Goal: Transaction & Acquisition: Purchase product/service

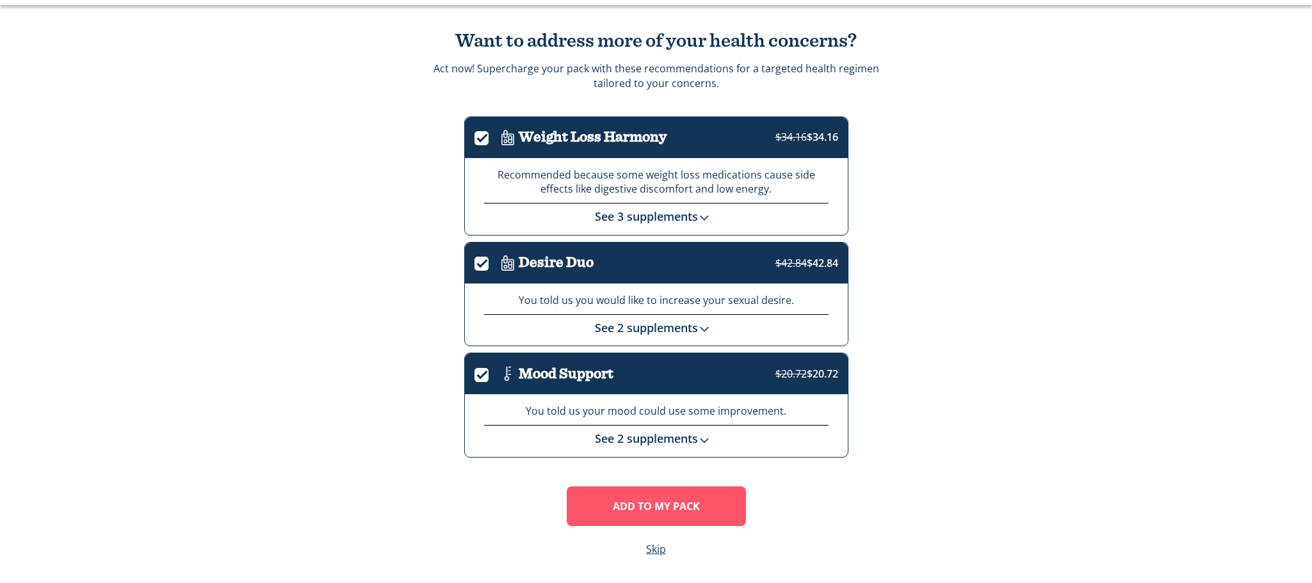
scroll to position [70, 0]
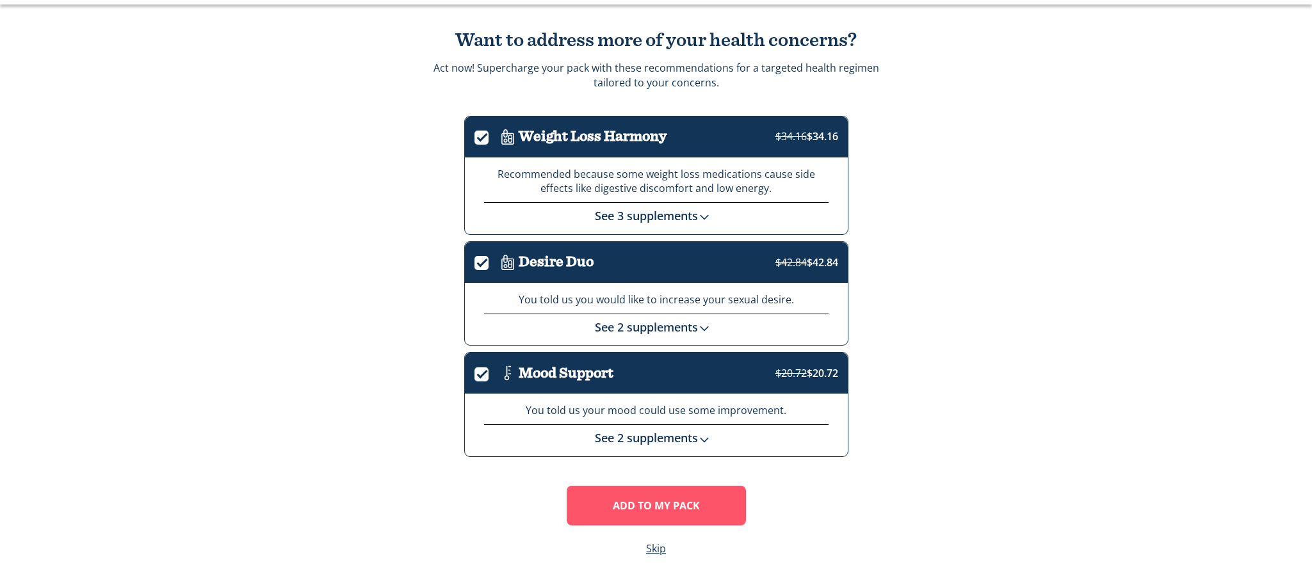
click at [682, 229] on div "Recommended because some weight loss medications cause side effects like digest…" at bounding box center [656, 195] width 383 height 77
click at [662, 218] on link "See 3 supplements" at bounding box center [656, 215] width 122 height 15
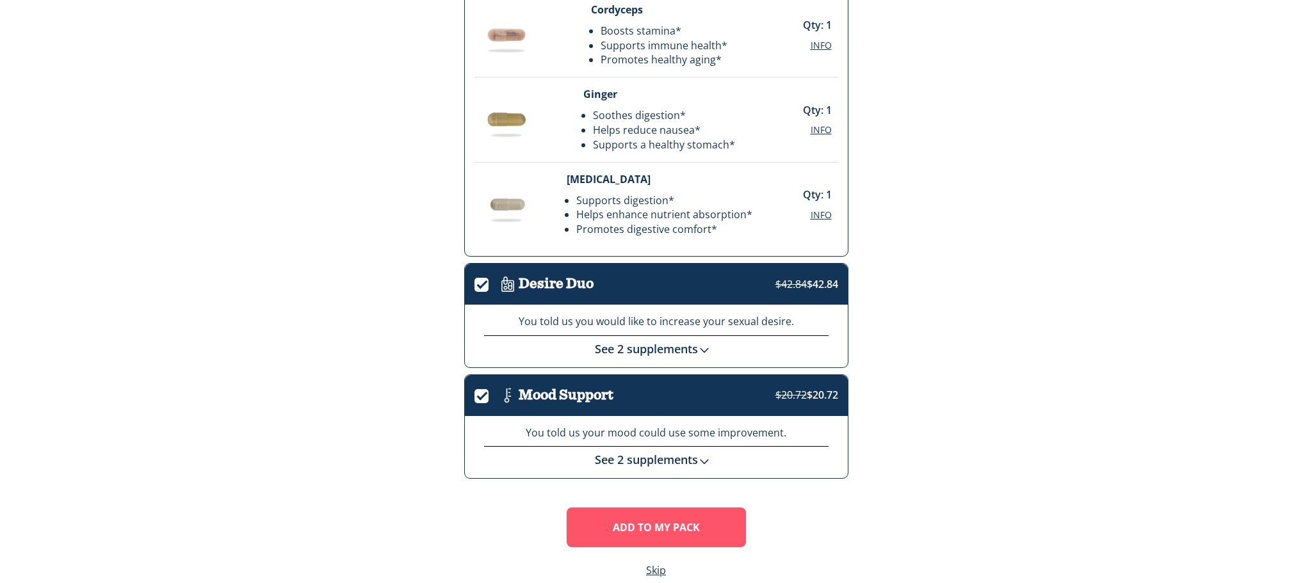
scroll to position [324, 0]
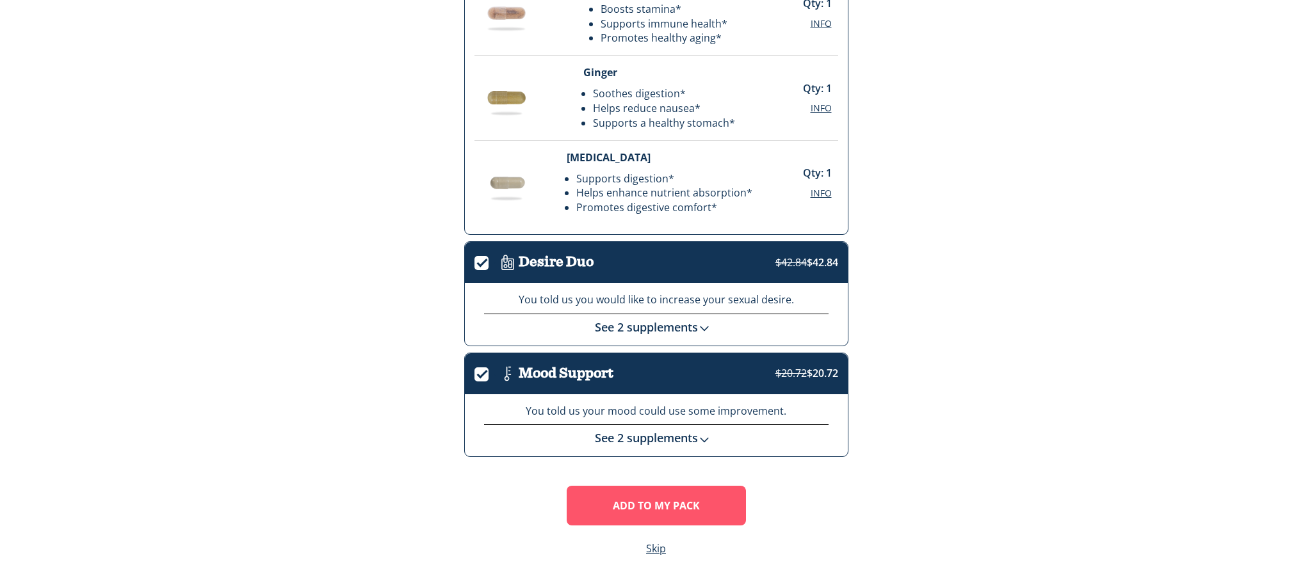
click at [650, 557] on div "Want to address more of your health concerns? Act now! Supercharge your pack wi…" at bounding box center [656, 166] width 1229 height 831
click at [636, 549] on div "Add To MY Pack Skip" at bounding box center [656, 520] width 384 height 74
click at [665, 546] on link "Skip" at bounding box center [656, 549] width 20 height 15
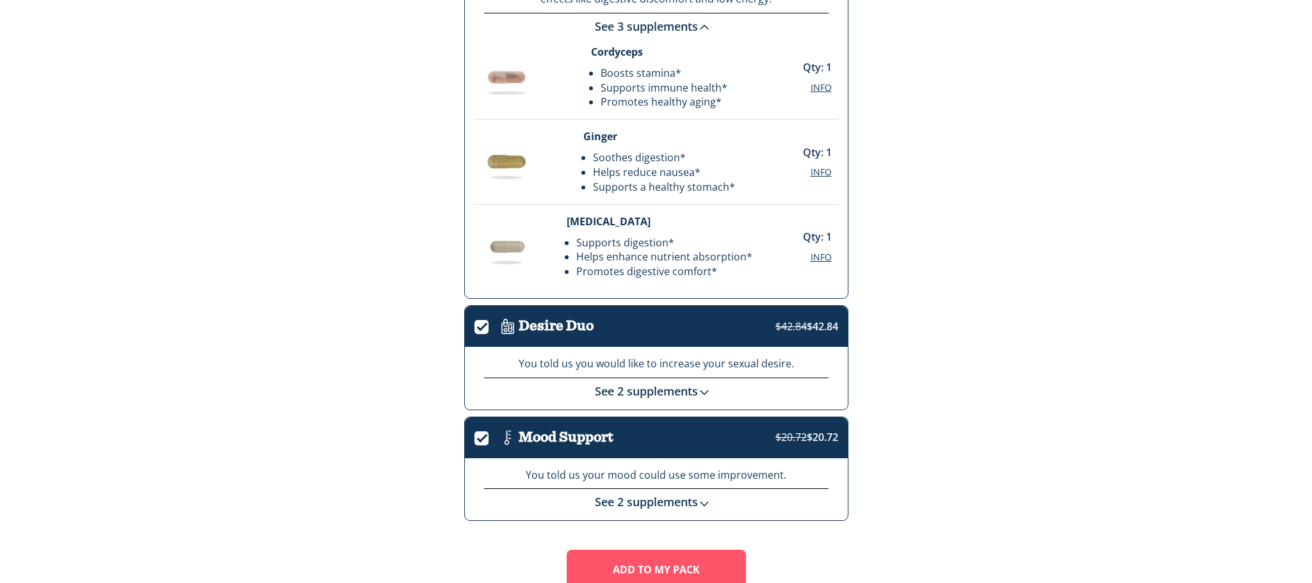
scroll to position [324, 0]
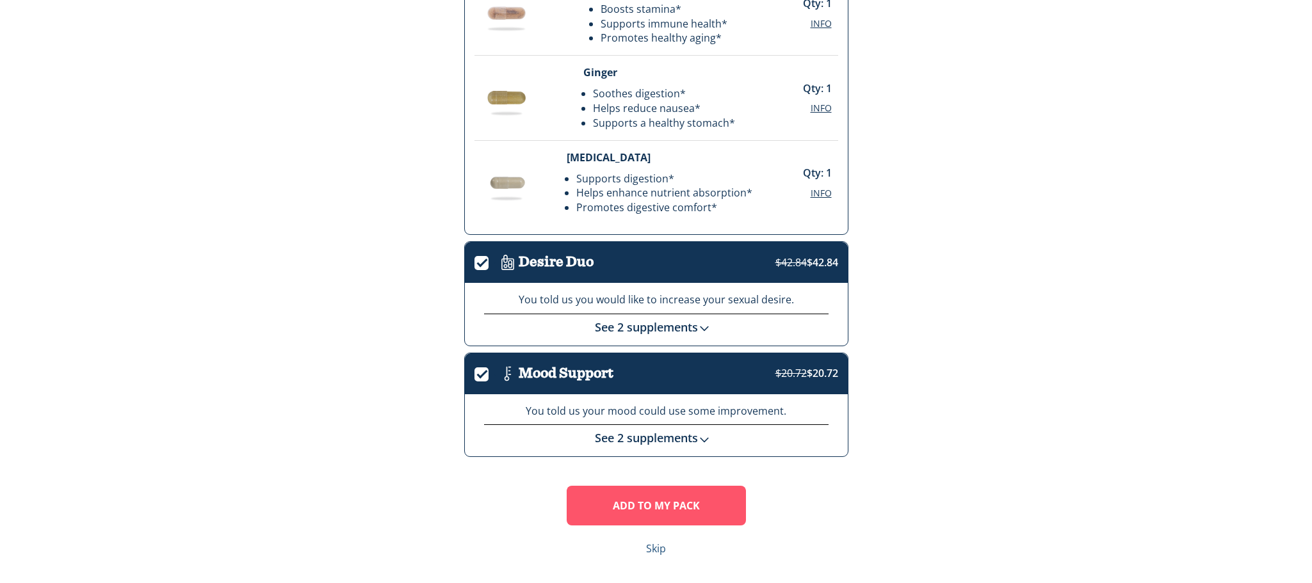
click at [643, 547] on div "Add To MY Pack Skip" at bounding box center [656, 520] width 384 height 74
click at [646, 547] on link "Skip" at bounding box center [656, 549] width 20 height 15
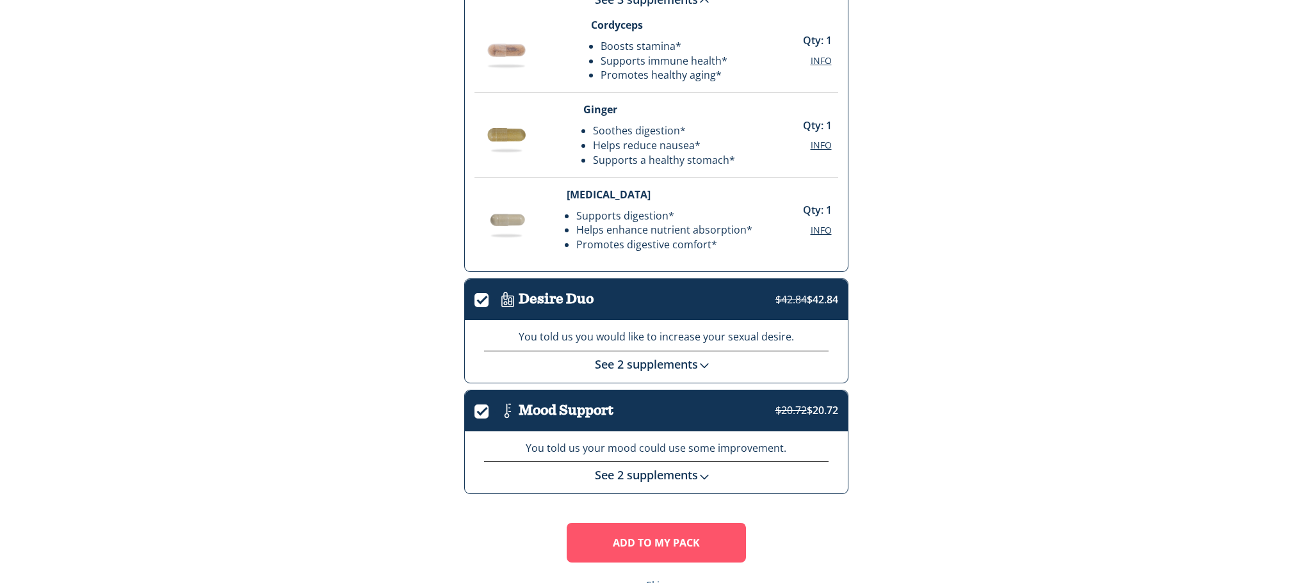
scroll to position [320, 0]
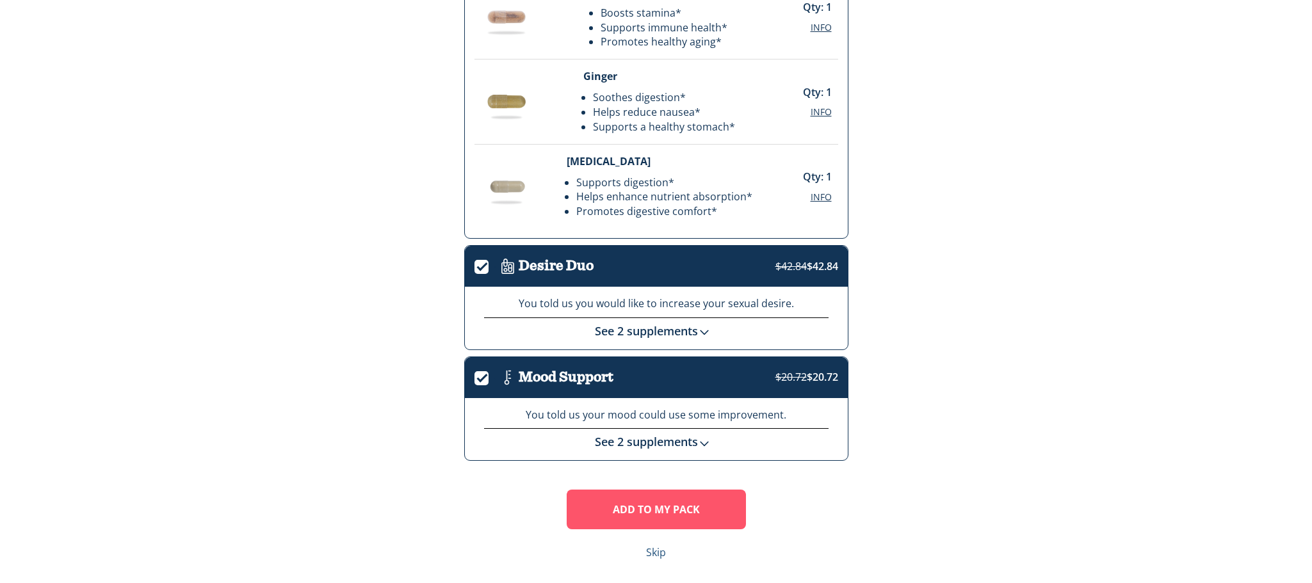
click at [650, 558] on link "Skip" at bounding box center [656, 552] width 20 height 15
